Goal: Information Seeking & Learning: Learn about a topic

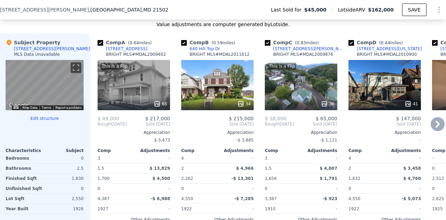
scroll to position [686, 0]
click at [143, 97] on div "This is a Flip 65" at bounding box center [134, 85] width 72 height 50
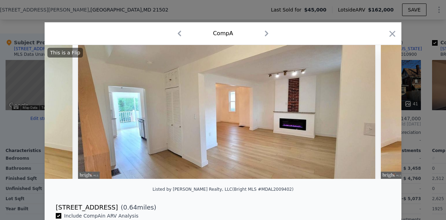
scroll to position [0, 1500]
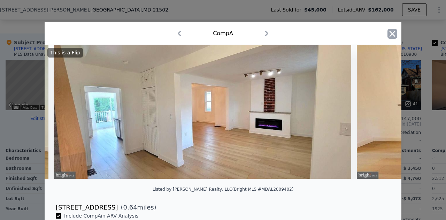
click at [388, 31] on icon "button" at bounding box center [393, 34] width 10 height 10
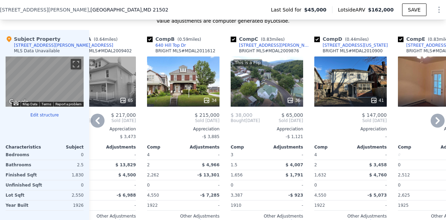
scroll to position [691, 0]
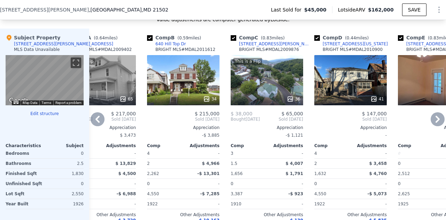
click at [338, 92] on div "41" at bounding box center [350, 80] width 72 height 50
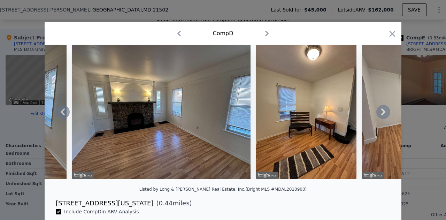
scroll to position [56, 0]
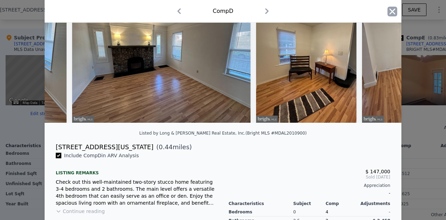
click at [390, 8] on icon "button" at bounding box center [393, 12] width 10 height 10
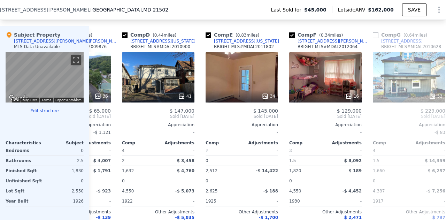
scroll to position [0, 245]
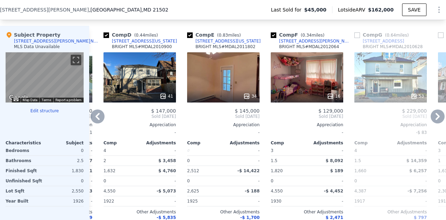
click at [316, 93] on div "16" at bounding box center [307, 77] width 72 height 50
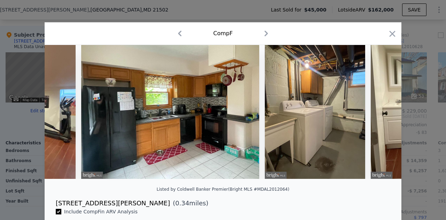
scroll to position [0, 1806]
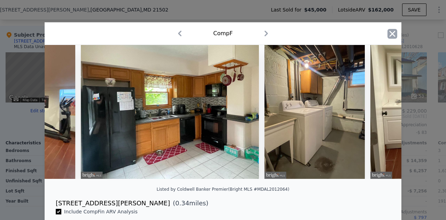
click at [389, 36] on icon "button" at bounding box center [393, 34] width 10 height 10
click at [389, 36] on div "Comp G ( 0.64 miles)" at bounding box center [382, 34] width 57 height 7
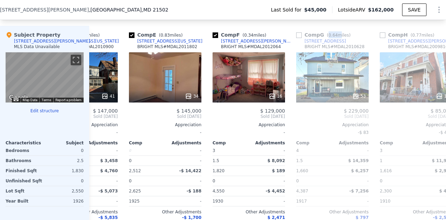
scroll to position [0, 304]
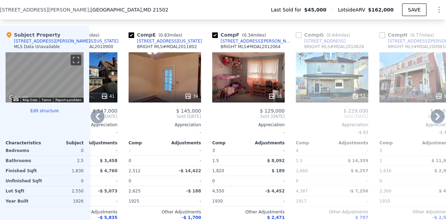
click at [328, 92] on div "53" at bounding box center [332, 77] width 72 height 50
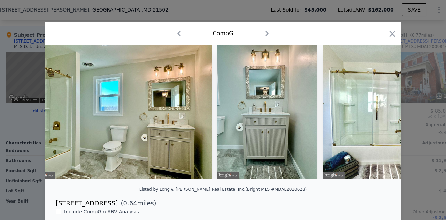
scroll to position [0, 5432]
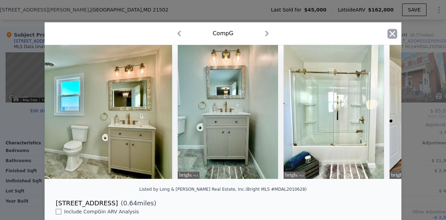
click at [390, 35] on icon "button" at bounding box center [393, 34] width 10 height 10
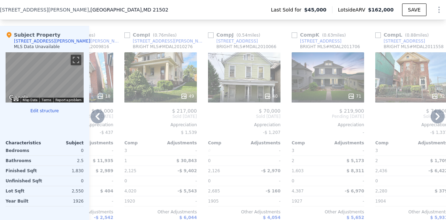
scroll to position [0, 669]
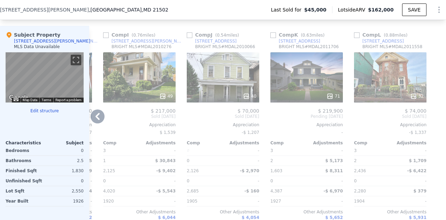
click at [387, 97] on div "32" at bounding box center [390, 96] width 67 height 7
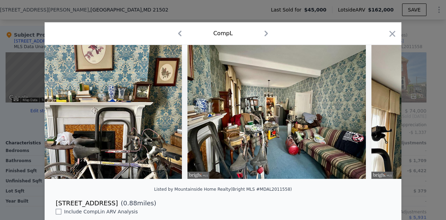
scroll to position [0, 1697]
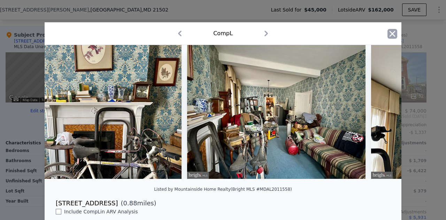
click at [389, 38] on icon "button" at bounding box center [393, 34] width 10 height 10
